Goal: Transaction & Acquisition: Book appointment/travel/reservation

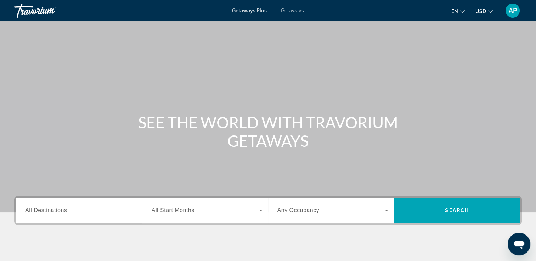
click at [101, 209] on input "Destination All Destinations" at bounding box center [80, 211] width 111 height 8
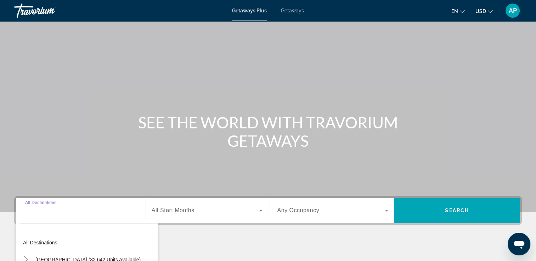
scroll to position [121, 0]
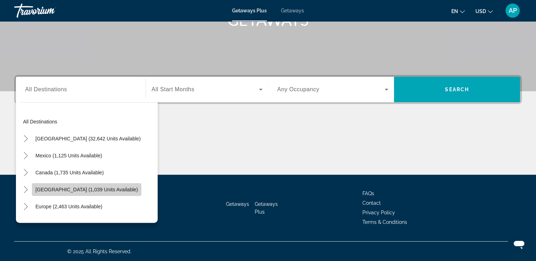
click at [88, 189] on span "[GEOGRAPHIC_DATA] (1,039 units available)" at bounding box center [86, 190] width 102 height 6
type input "**********"
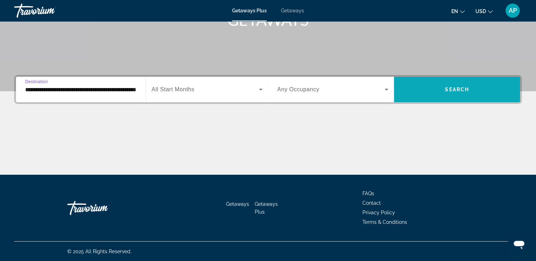
click at [441, 94] on span "Search widget" at bounding box center [457, 89] width 126 height 17
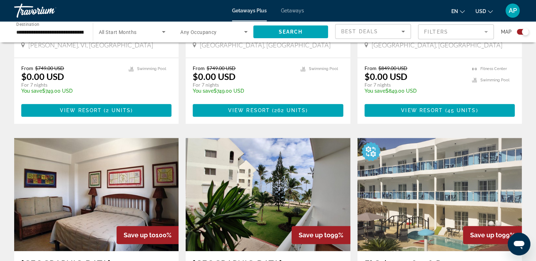
scroll to position [460, 0]
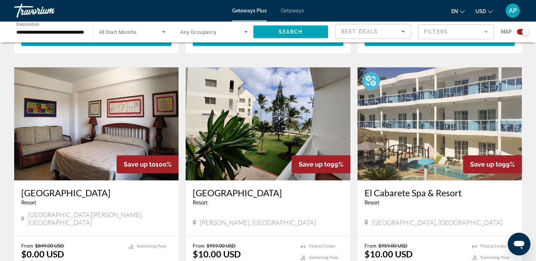
click at [252, 131] on img "Main content" at bounding box center [268, 123] width 164 height 113
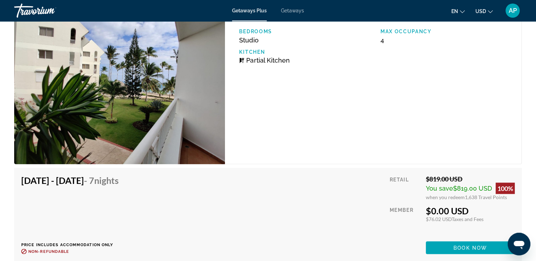
scroll to position [1322, 0]
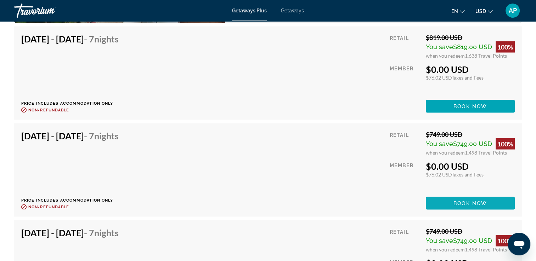
click at [455, 200] on span "Book now" at bounding box center [470, 203] width 34 height 6
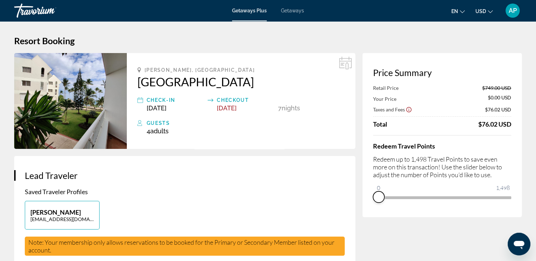
drag, startPoint x: 502, startPoint y: 208, endPoint x: 353, endPoint y: 208, distance: 149.1
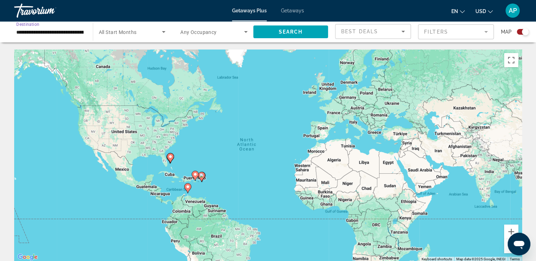
click at [69, 29] on input "**********" at bounding box center [49, 32] width 67 height 8
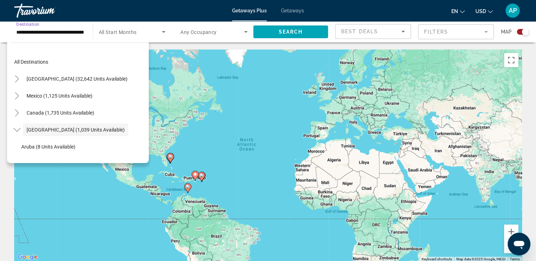
scroll to position [25, 0]
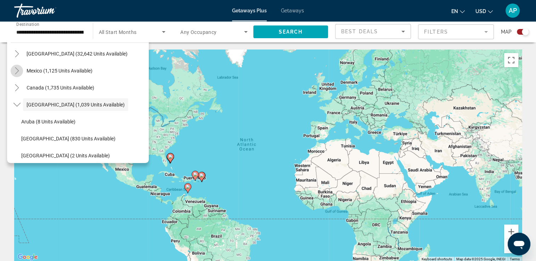
click at [17, 70] on icon "Toggle Mexico (1,125 units available)" at bounding box center [16, 70] width 7 height 7
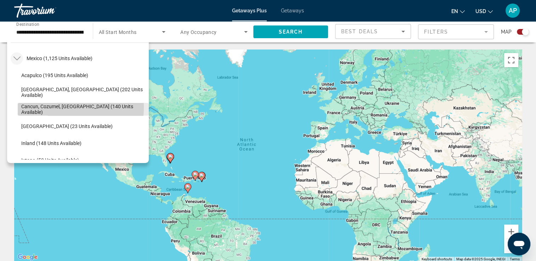
click at [51, 107] on span "Cancun, Cozumel, [GEOGRAPHIC_DATA] (140 units available)" at bounding box center [83, 109] width 124 height 11
type input "**********"
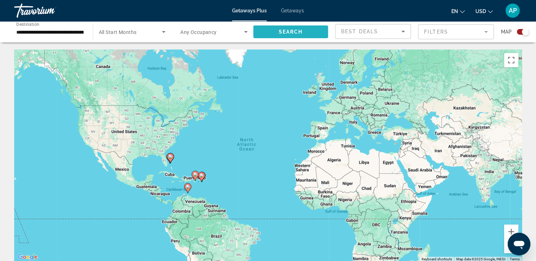
click at [295, 30] on span "Search" at bounding box center [290, 32] width 24 height 6
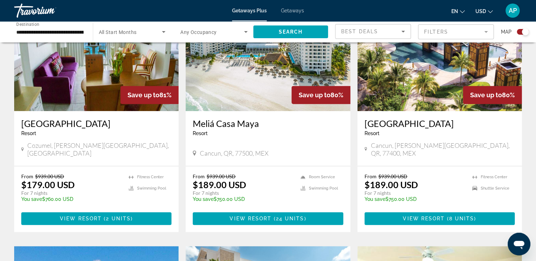
scroll to position [254, 0]
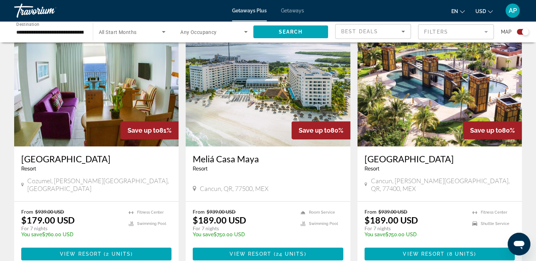
click at [73, 116] on img "Main content" at bounding box center [96, 89] width 164 height 113
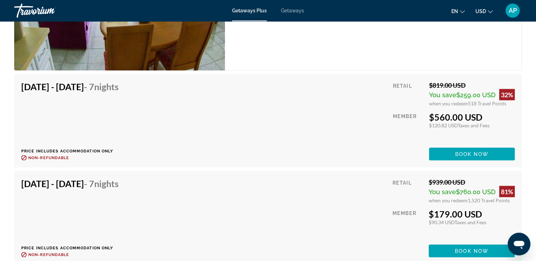
scroll to position [1317, 0]
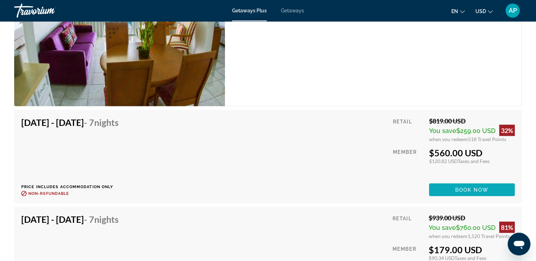
click at [458, 189] on span "Book now" at bounding box center [472, 190] width 34 height 6
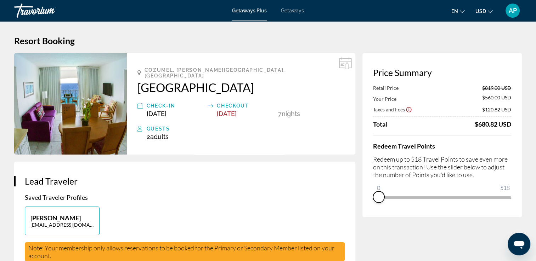
drag, startPoint x: 505, startPoint y: 206, endPoint x: 371, endPoint y: 202, distance: 133.6
click at [371, 202] on div "Price Summary Retail Price $819.00 USD Your Price $560.00 USD Taxes and Fees $1…" at bounding box center [441, 135] width 159 height 164
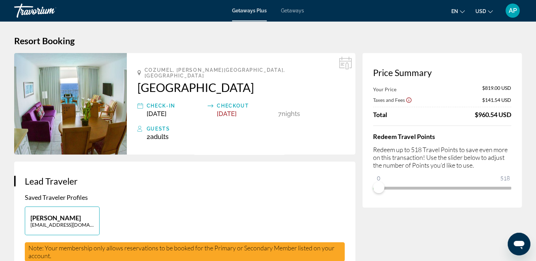
click at [509, 12] on span "AP" at bounding box center [513, 10] width 8 height 7
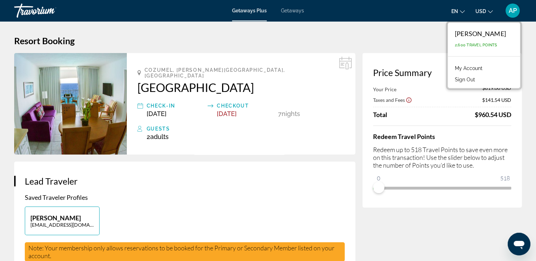
click at [433, 112] on div "Total $960.54 USD" at bounding box center [442, 115] width 138 height 8
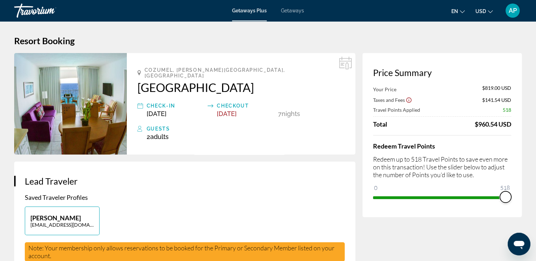
drag, startPoint x: 379, startPoint y: 188, endPoint x: 524, endPoint y: 188, distance: 145.6
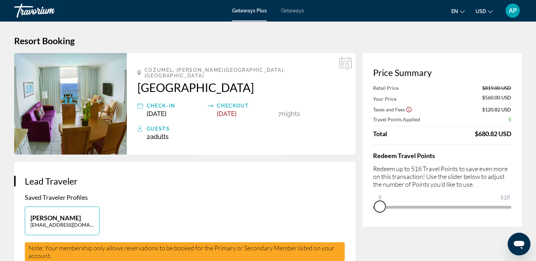
drag, startPoint x: 504, startPoint y: 208, endPoint x: 362, endPoint y: 209, distance: 141.7
click at [362, 209] on div "Price Summary Retail Price $819.00 USD Your Price $560.00 USD Taxes and Fees $1…" at bounding box center [441, 140] width 159 height 174
